Goal: Find specific page/section: Find specific page/section

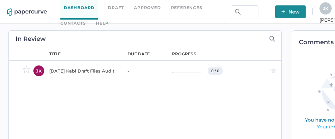
click at [86, 20] on link "Contacts" at bounding box center [72, 23] width 25 height 7
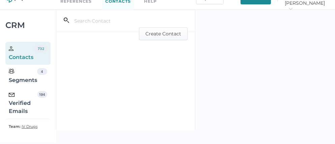
scroll to position [16, 0]
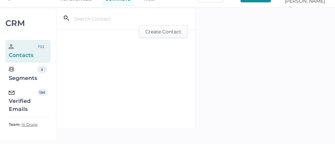
click at [34, 102] on div "Verified Emails" at bounding box center [23, 101] width 29 height 24
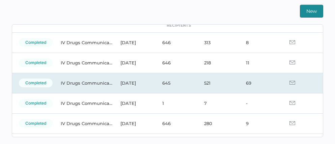
scroll to position [29, 0]
